Goal: Task Accomplishment & Management: Manage account settings

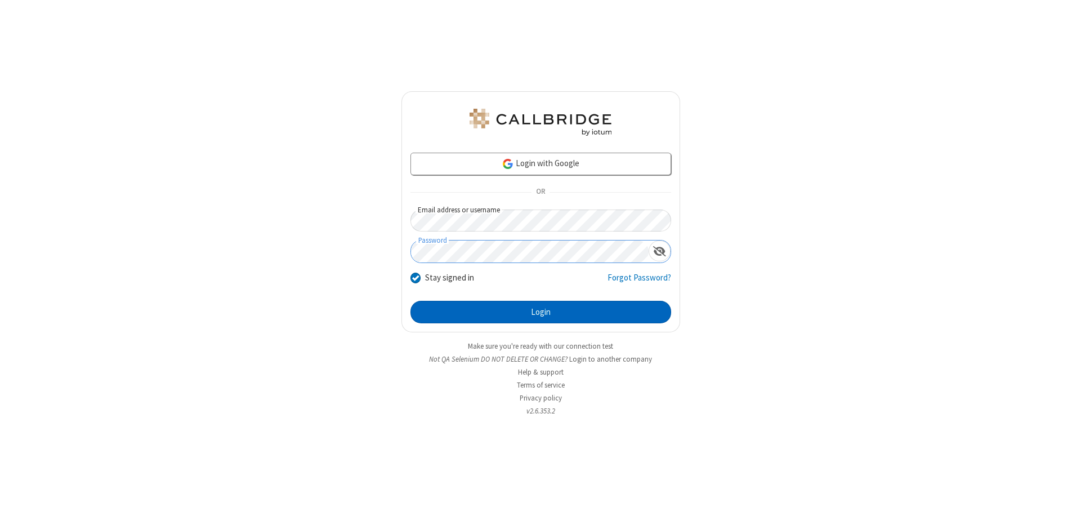
click at [541, 312] on button "Login" at bounding box center [541, 312] width 261 height 23
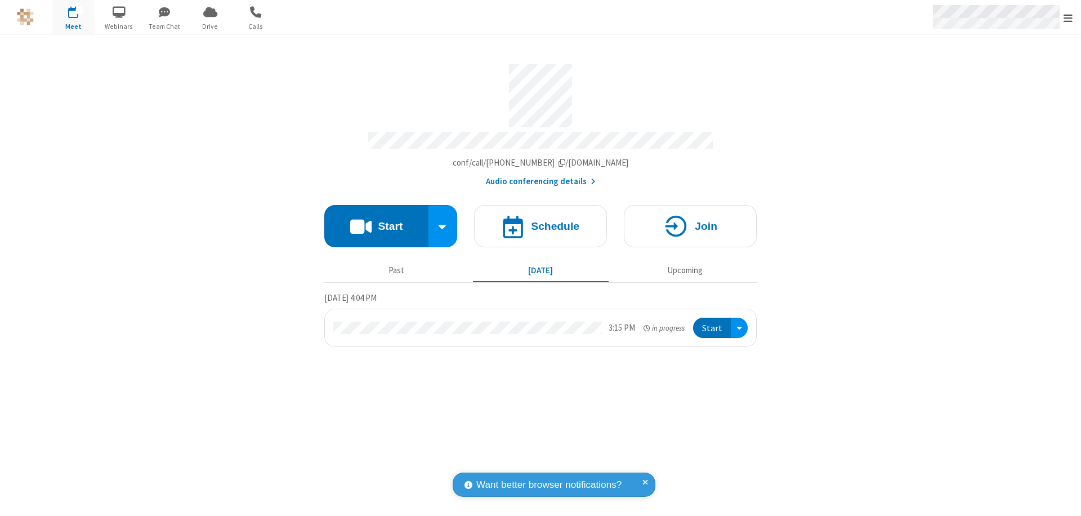
click at [1068, 17] on span "Open menu" at bounding box center [1068, 17] width 9 height 11
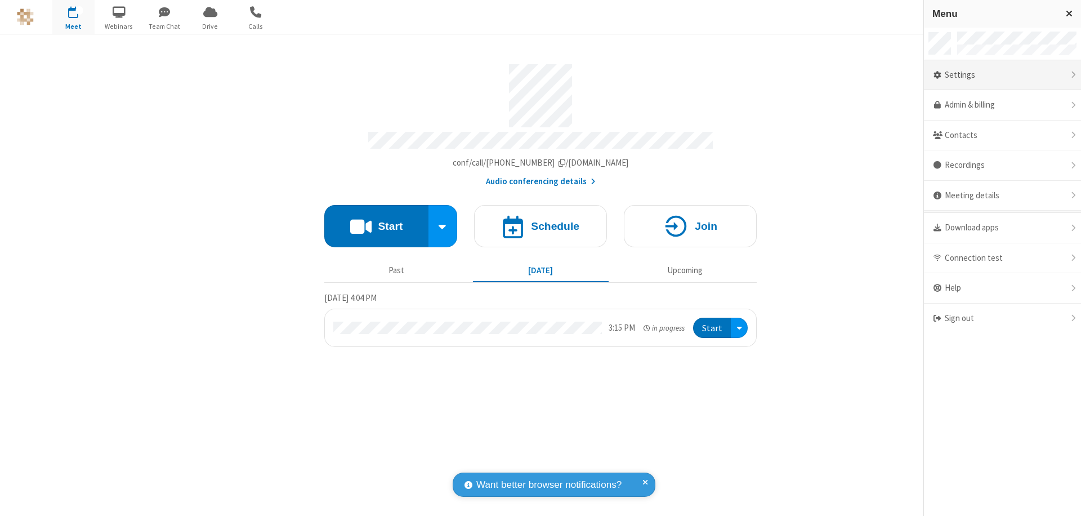
click at [1002, 75] on div "Settings" at bounding box center [1002, 75] width 157 height 30
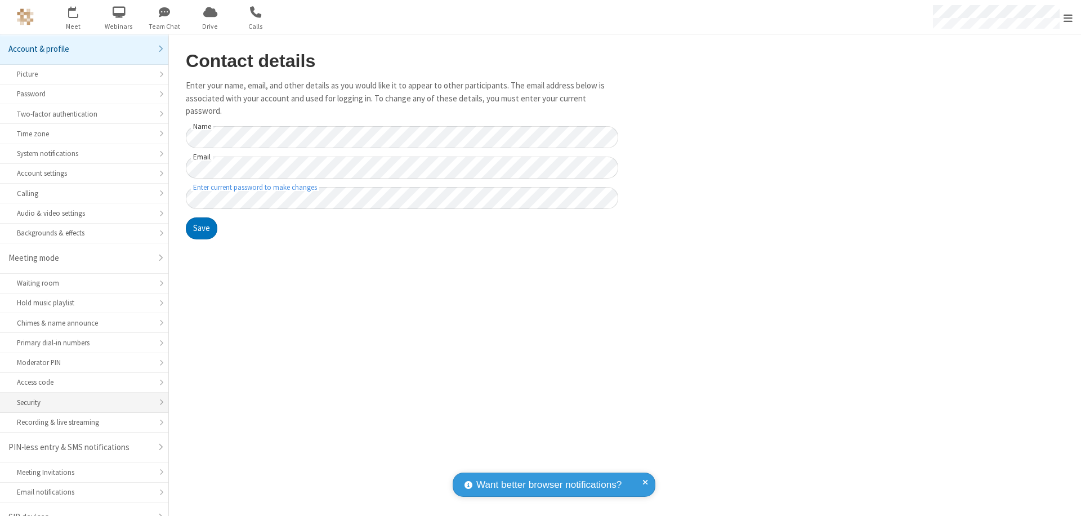
click at [80, 397] on div "Security" at bounding box center [84, 402] width 135 height 11
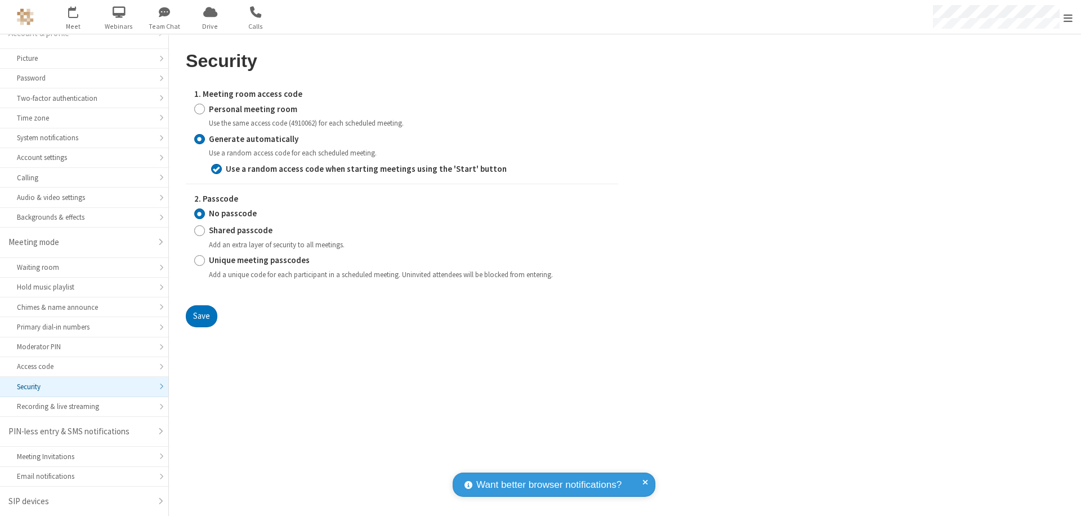
click at [199, 109] on input "Personal meeting room" at bounding box center [199, 109] width 11 height 12
radio input "true"
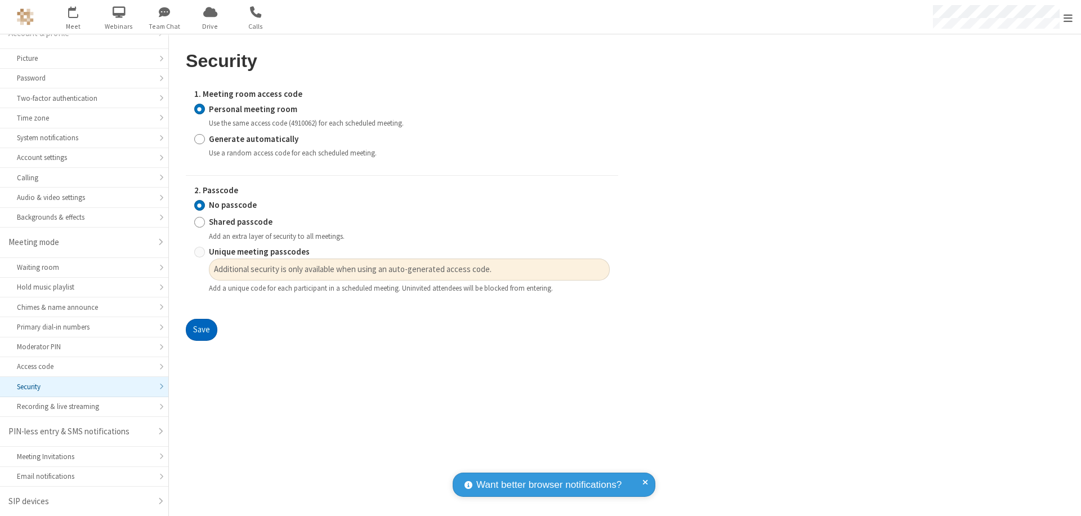
click at [201, 330] on button "Save" at bounding box center [202, 330] width 32 height 23
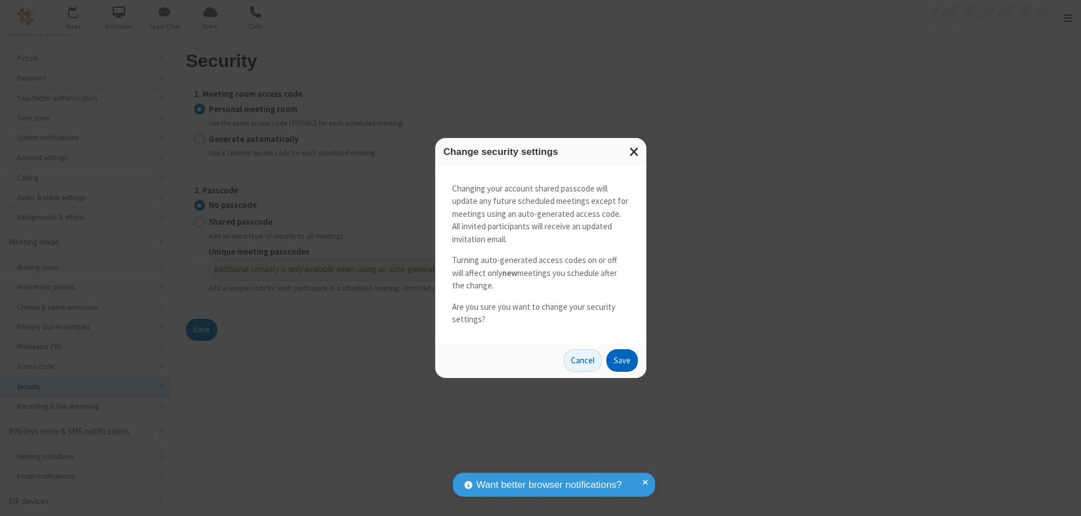
click at [622, 360] on button "Save" at bounding box center [623, 360] width 32 height 23
